Goal: Task Accomplishment & Management: Use online tool/utility

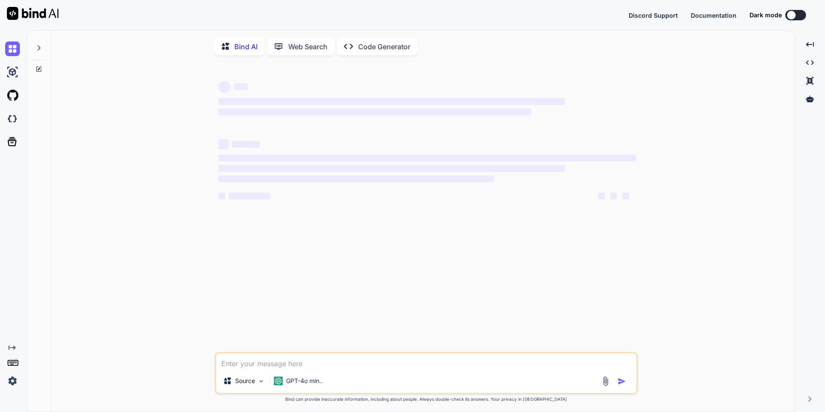
type textarea "x"
click at [11, 143] on img at bounding box center [12, 142] width 15 height 15
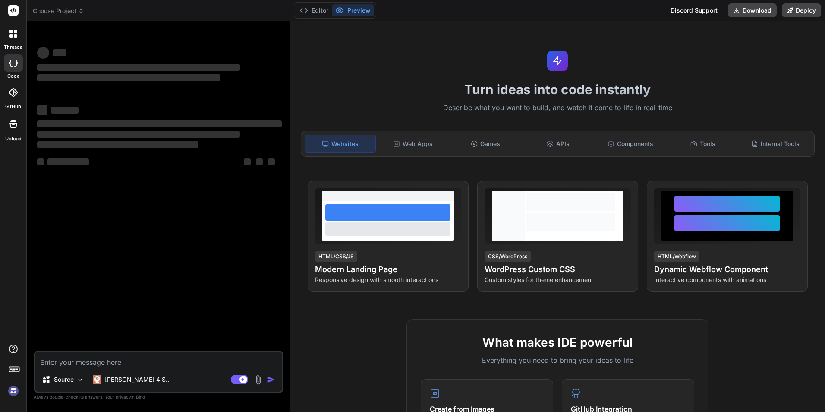
click at [11, 33] on icon at bounding box center [10, 31] width 3 height 3
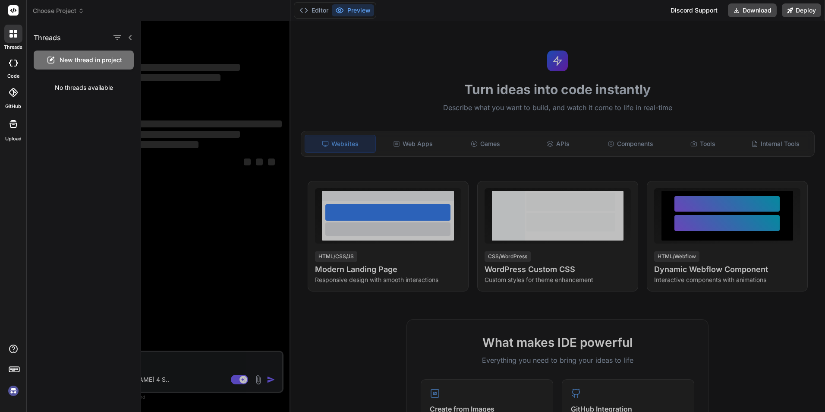
click at [11, 35] on icon at bounding box center [10, 35] width 3 height 3
type textarea "x"
click at [13, 123] on icon at bounding box center [13, 124] width 8 height 8
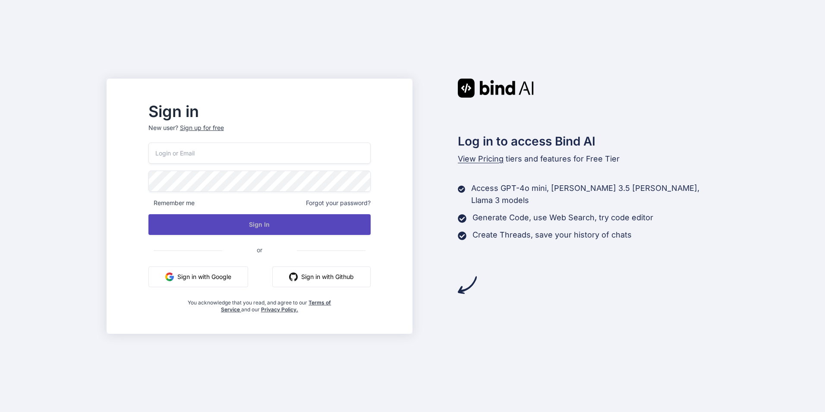
type input "brammolipahe-3998@yopmail.com"
click at [283, 225] on button "Sign In" at bounding box center [259, 224] width 222 height 21
